Goal: Information Seeking & Learning: Learn about a topic

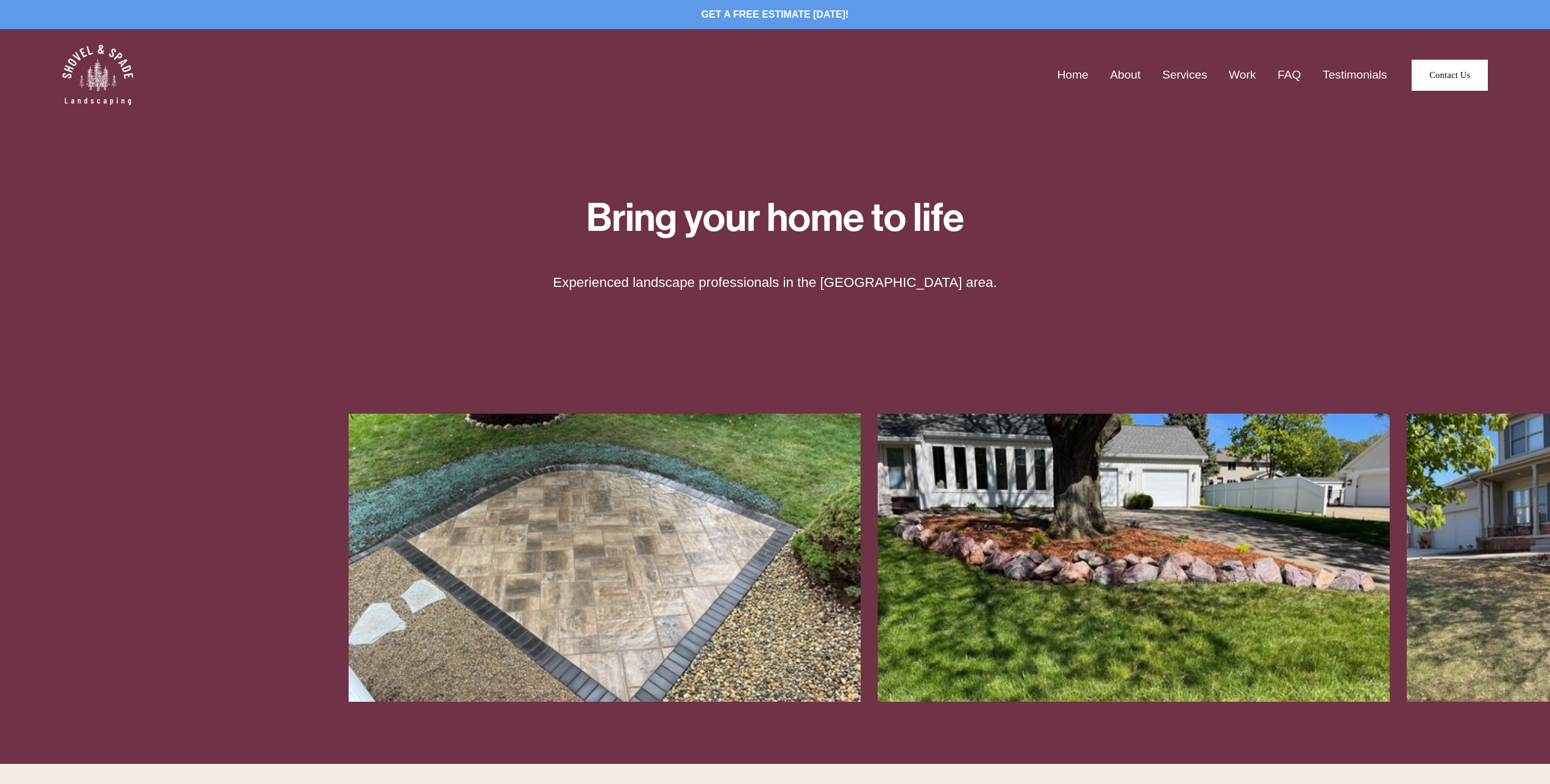
click at [1179, 74] on link "Services" at bounding box center [1185, 75] width 45 height 19
click at [1284, 76] on link "FAQ" at bounding box center [1289, 75] width 23 height 19
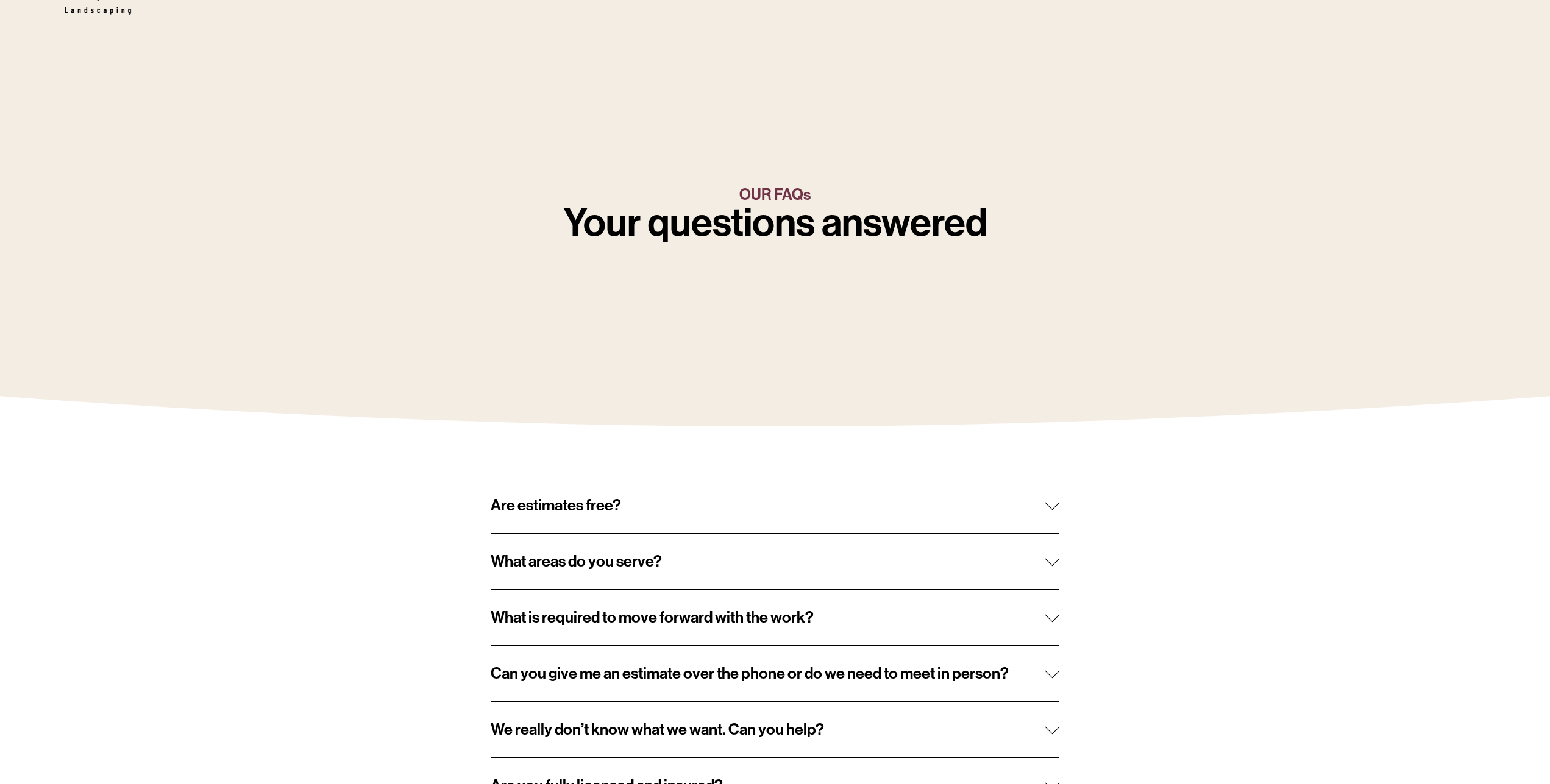
scroll to position [204, 0]
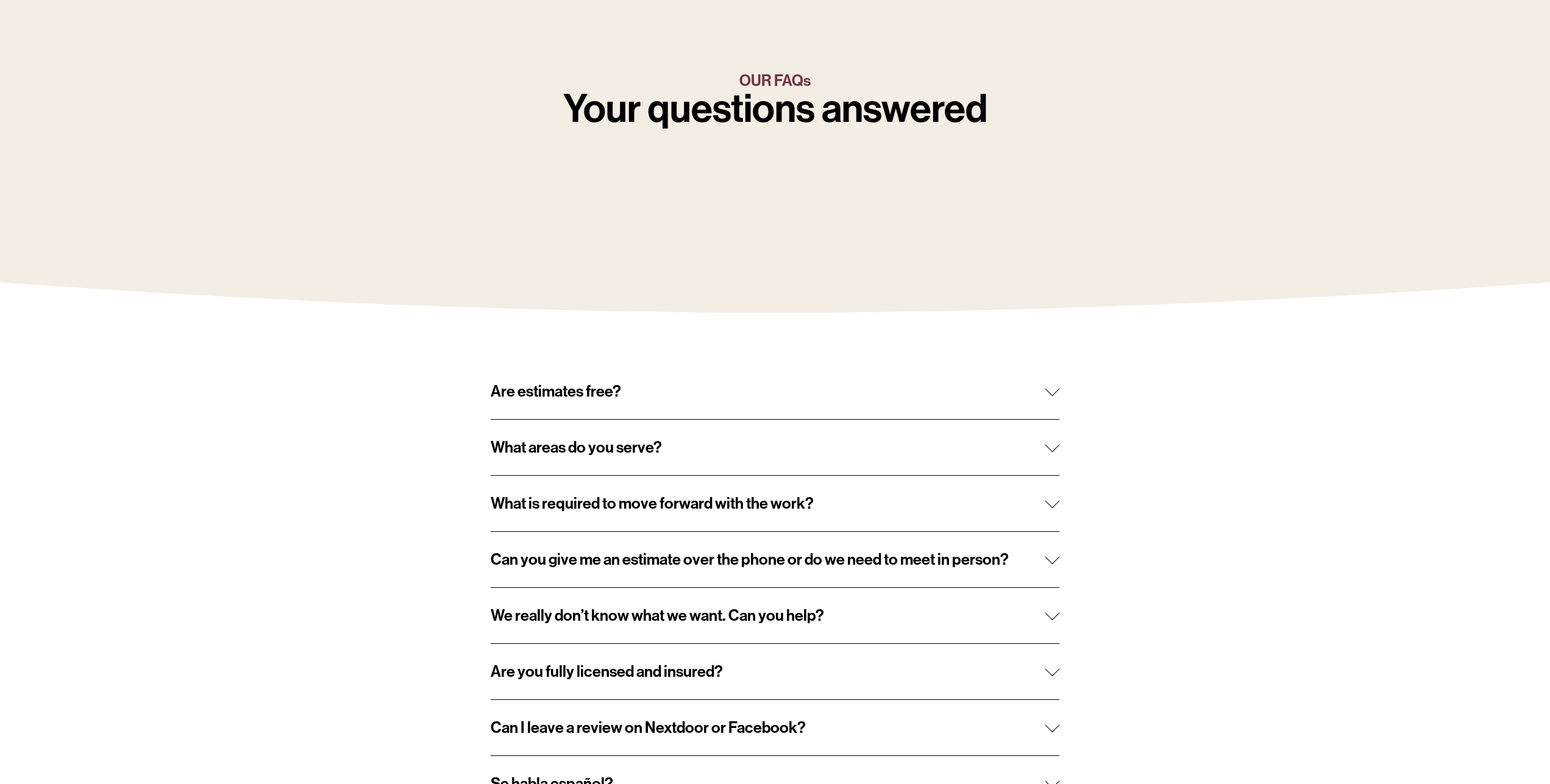
click at [1050, 392] on div at bounding box center [1052, 389] width 15 height 15
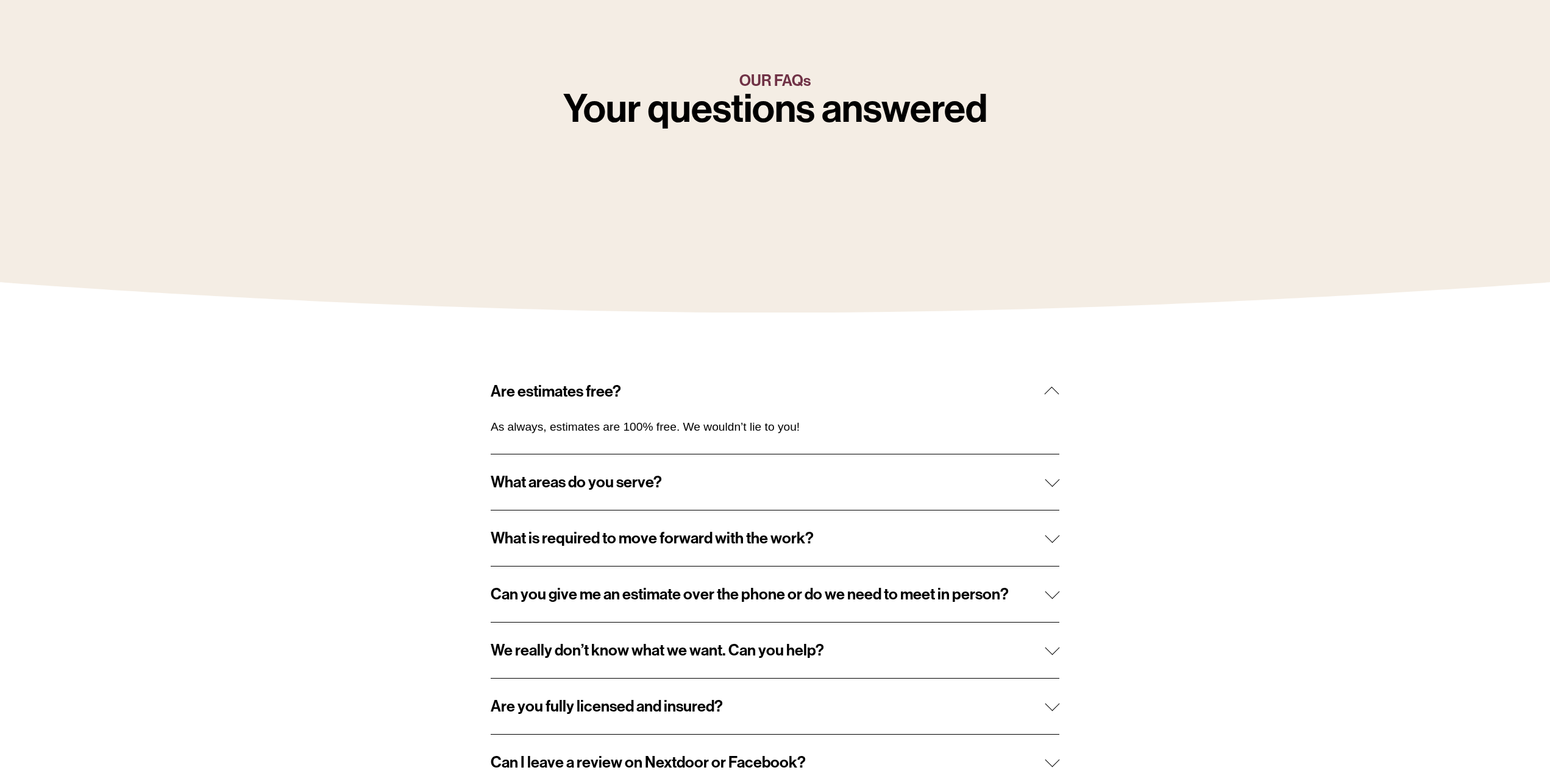
click at [1052, 482] on div at bounding box center [1052, 479] width 15 height 15
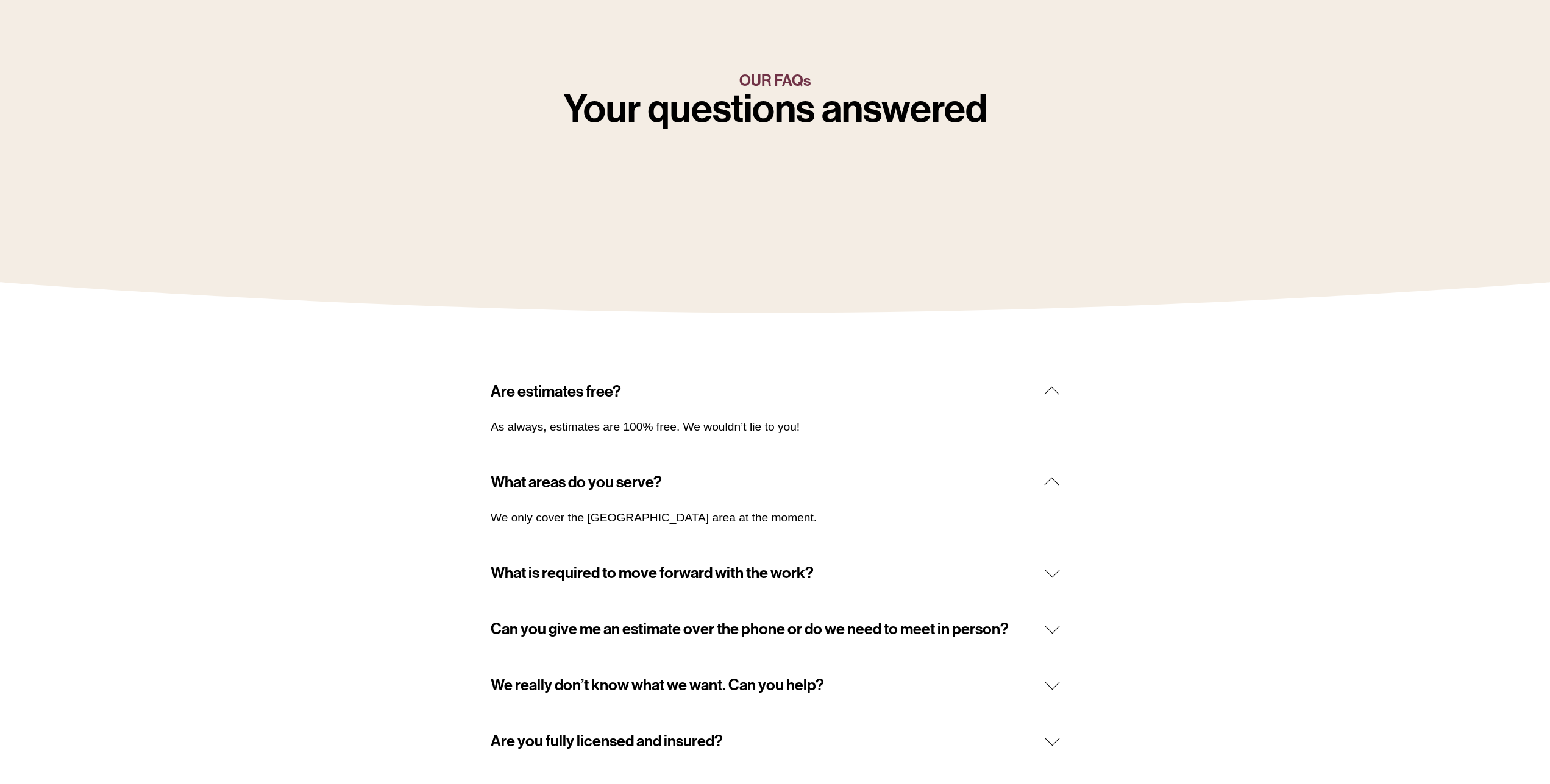
click at [1051, 578] on div at bounding box center [1052, 573] width 15 height 15
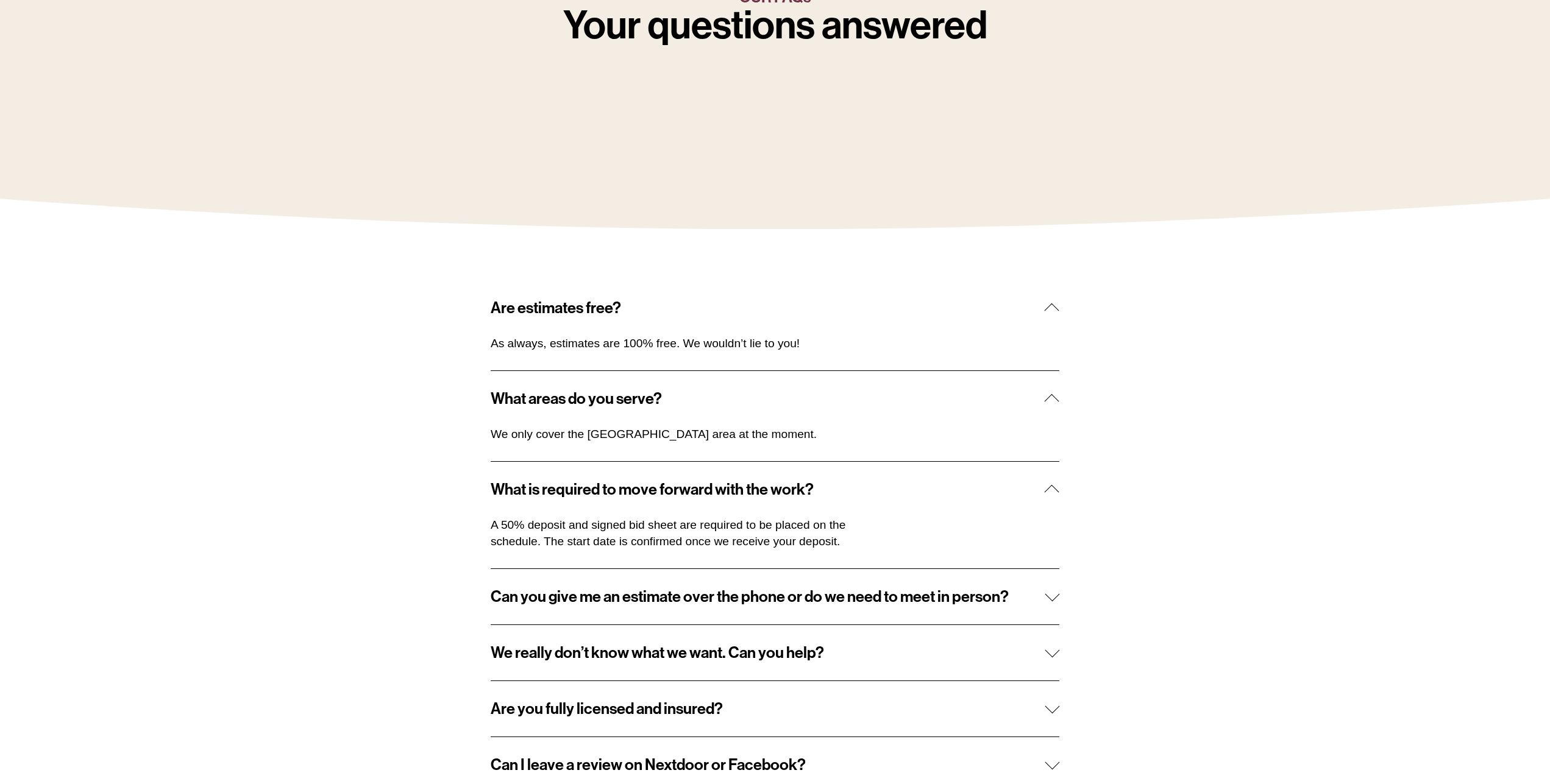
scroll to position [307, 0]
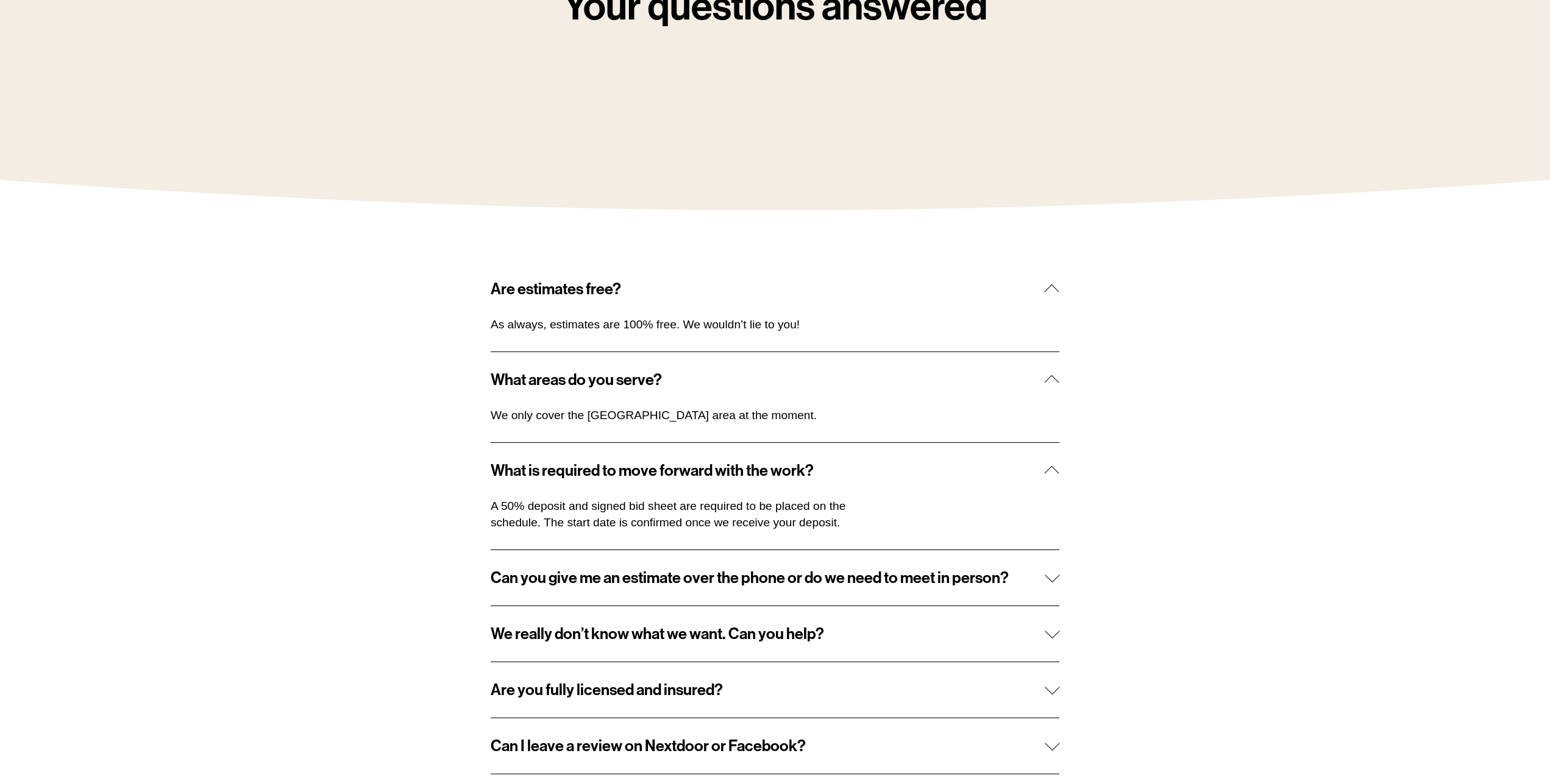
click at [1051, 584] on div at bounding box center [1052, 578] width 15 height 15
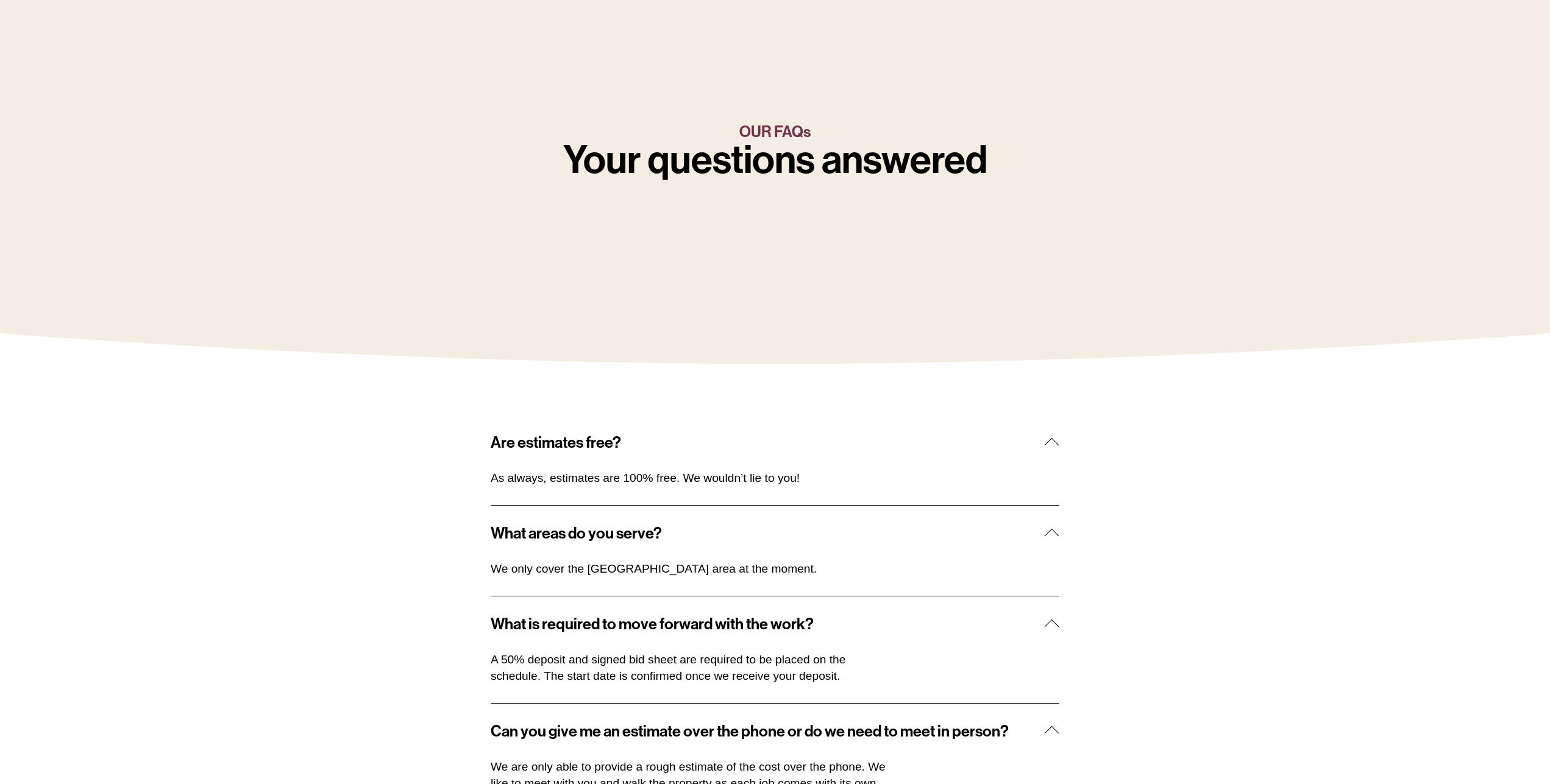
scroll to position [0, 0]
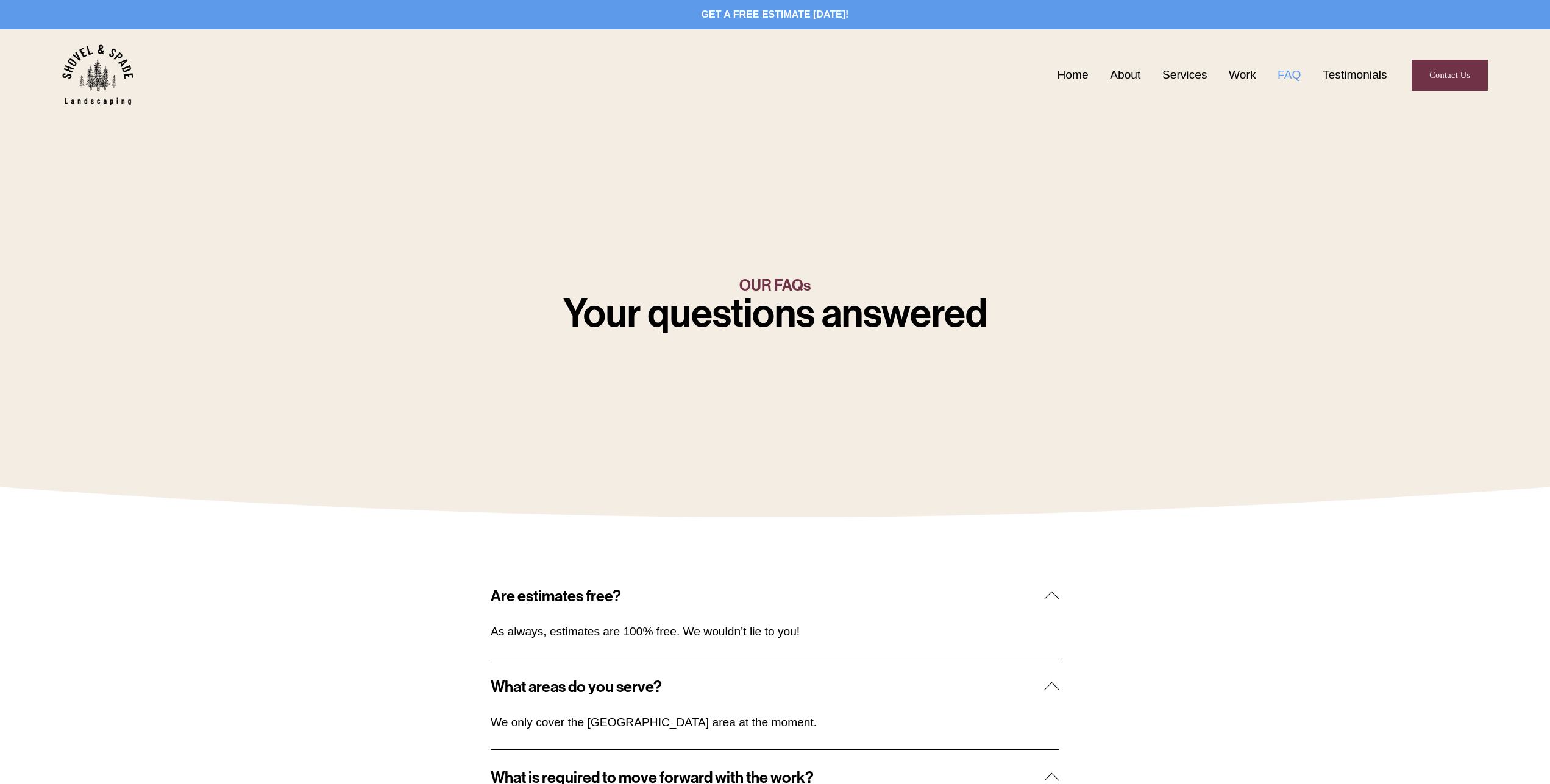
click at [1352, 78] on link "Testimonials" at bounding box center [1355, 75] width 64 height 19
